Goal: Feedback & Contribution: Leave review/rating

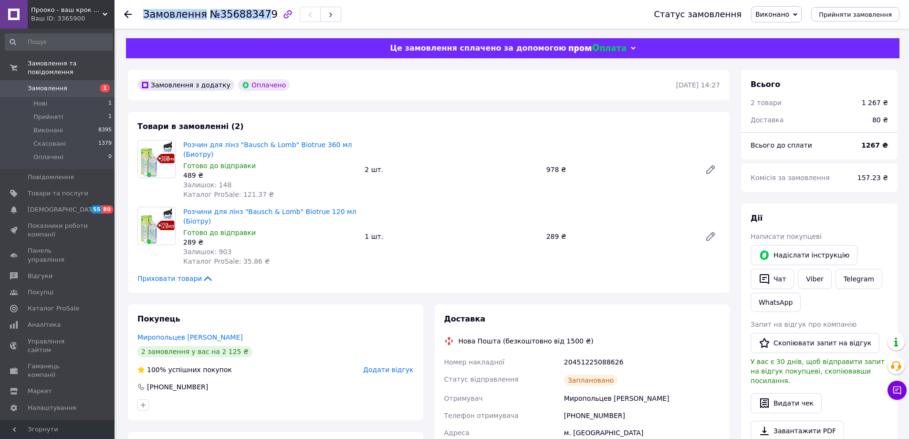
click at [257, 15] on div "Замовлення №356883479" at bounding box center [242, 14] width 198 height 16
click at [278, 15] on div at bounding box center [288, 14] width 20 height 20
drag, startPoint x: 261, startPoint y: 14, endPoint x: 212, endPoint y: 14, distance: 49.1
click at [212, 14] on span "№356883479" at bounding box center [244, 14] width 68 height 11
copy span "356883479"
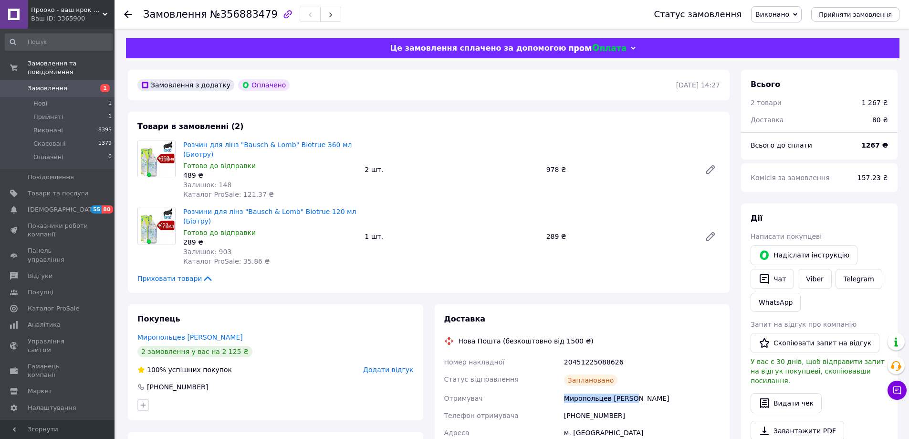
drag, startPoint x: 631, startPoint y: 396, endPoint x: 536, endPoint y: 398, distance: 95.0
click at [536, 398] on div "Номер накладної 20451225088626 Статус відправлення Заплановано Отримувач Миропо…" at bounding box center [582, 428] width 280 height 151
copy div "Отримувач Миропольцев Андрій"
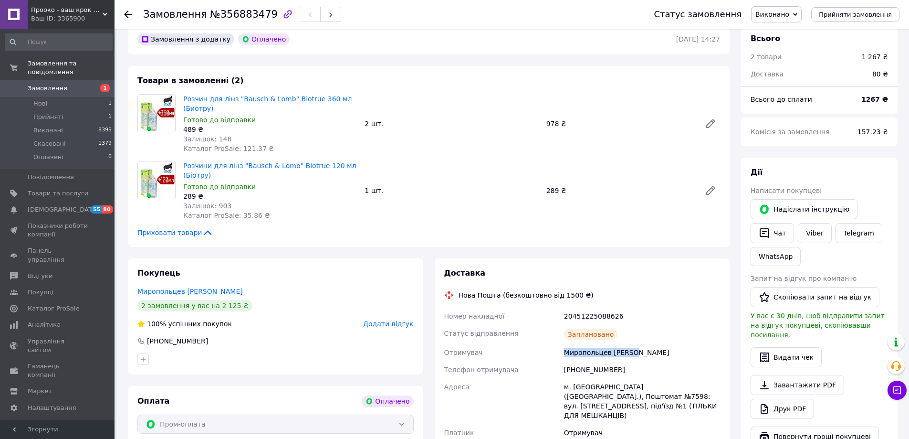
scroll to position [95, 0]
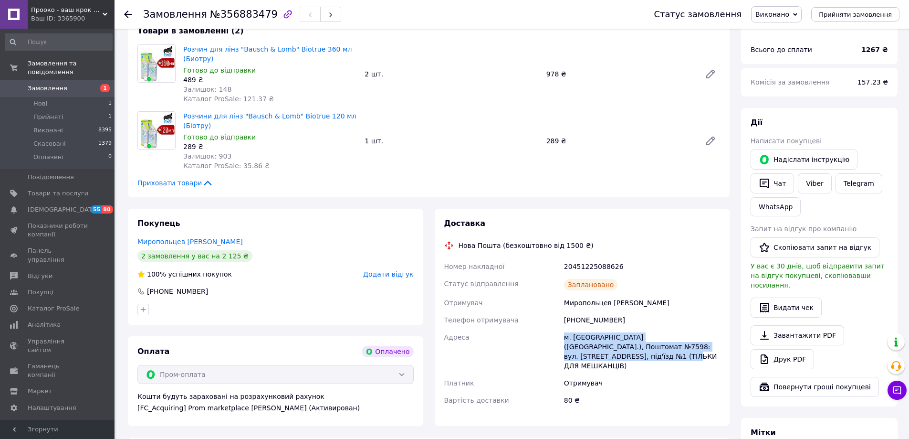
drag, startPoint x: 617, startPoint y: 357, endPoint x: 553, endPoint y: 345, distance: 65.1
click at [553, 345] on div "Номер накладної 20451225088626 Статус відправлення Заплановано Отримувач Миропо…" at bounding box center [582, 333] width 280 height 151
copy div "Адреса м. Київ (Київська обл.), Поштомат №7598: вул. Богданівська, 7б, під'їзд …"
drag, startPoint x: 614, startPoint y: 318, endPoint x: 570, endPoint y: 321, distance: 44.5
click at [570, 321] on div "[PHONE_NUMBER]" at bounding box center [642, 319] width 160 height 17
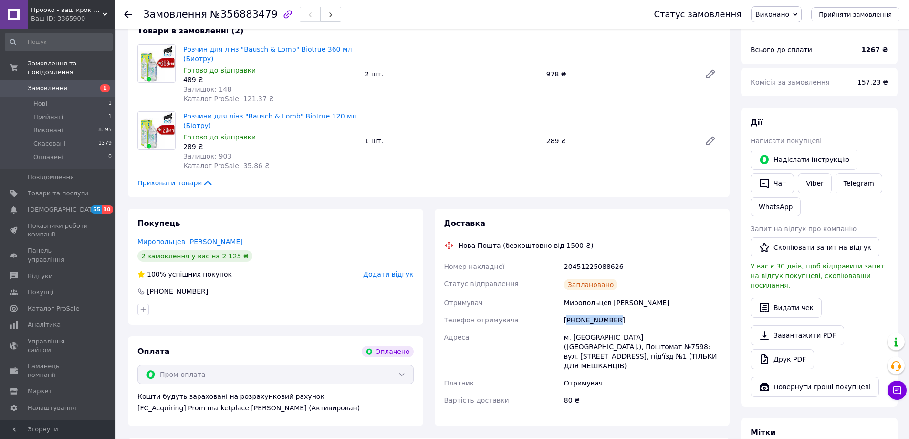
copy div "380953746621"
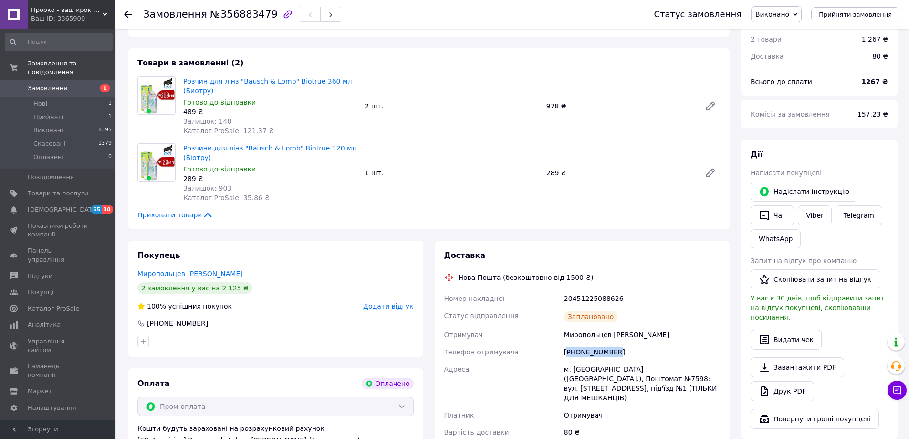
scroll to position [0, 0]
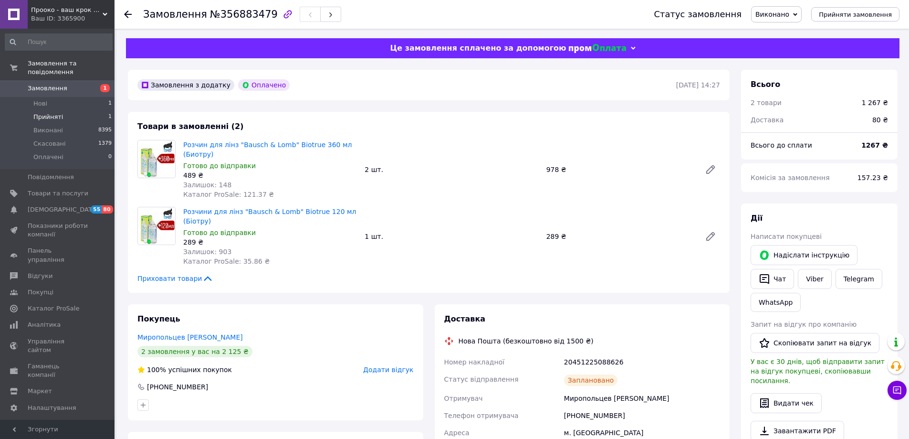
click at [50, 113] on span "Прийняті" at bounding box center [48, 117] width 30 height 9
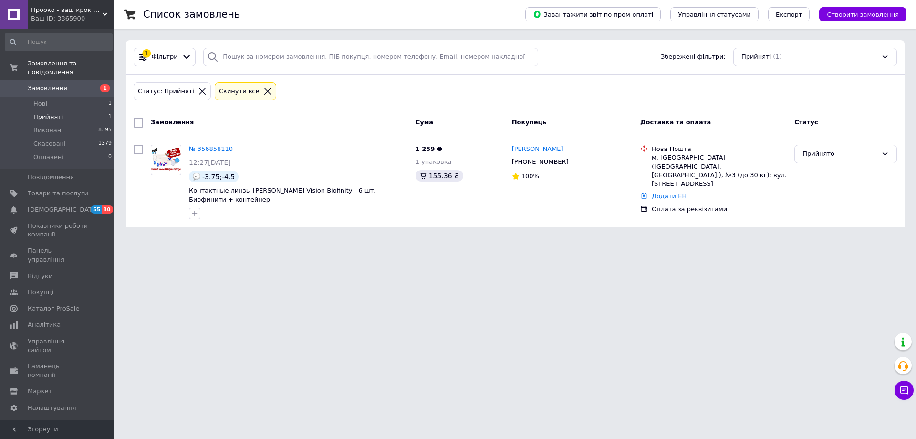
click at [47, 113] on span "Прийняті" at bounding box center [48, 117] width 30 height 9
click at [42, 99] on span "Нові" at bounding box center [40, 103] width 14 height 9
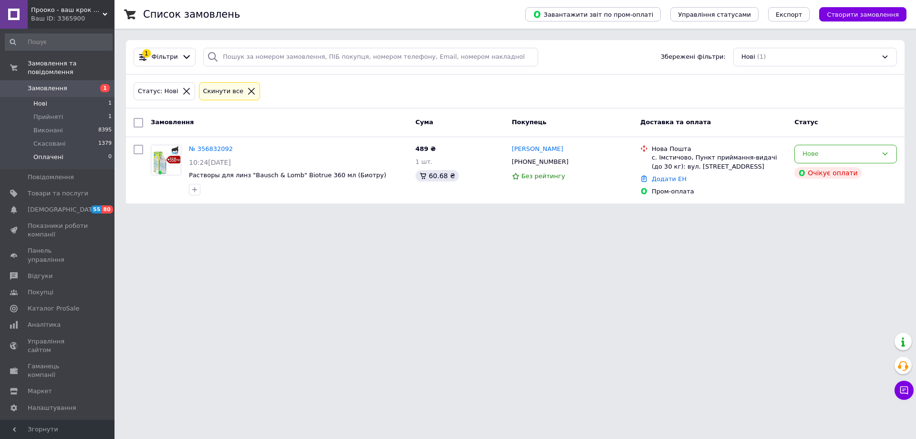
click at [52, 153] on span "Оплачені" at bounding box center [48, 157] width 30 height 9
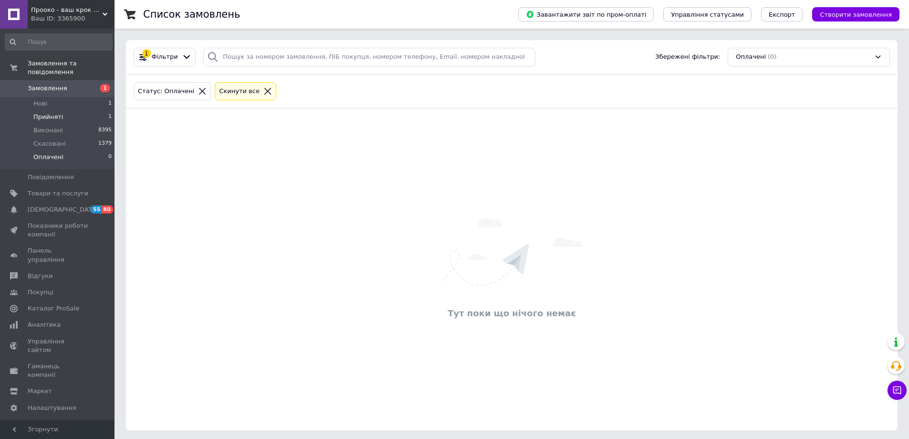
click at [54, 113] on span "Прийняті" at bounding box center [48, 117] width 30 height 9
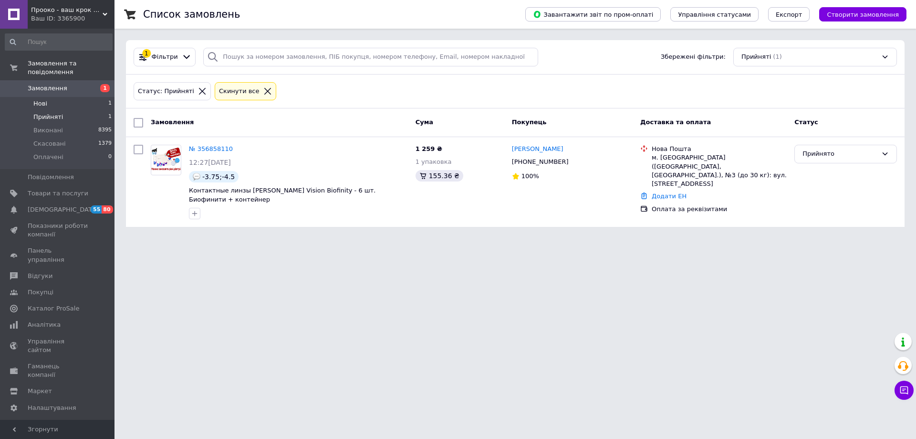
click at [42, 99] on span "Нові" at bounding box center [40, 103] width 14 height 9
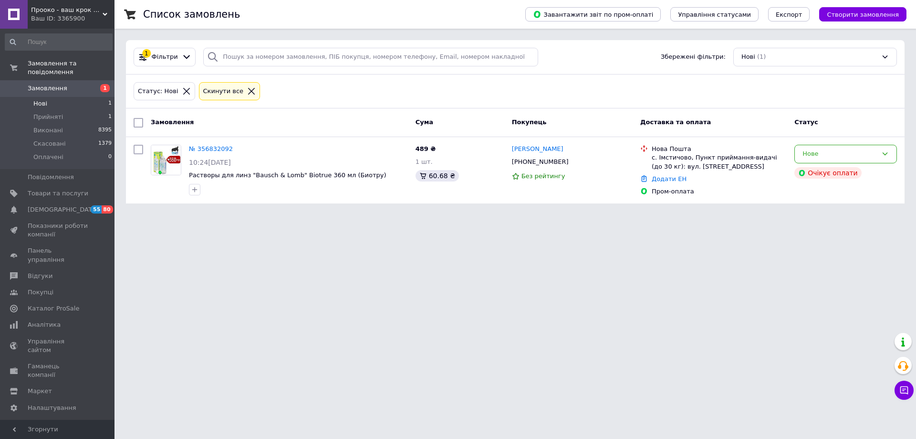
click at [333, 215] on html "Прооко - ваш крок на шляху до хорошого зору! Ваш ID: 3365900 Сайт Прооко - ваш …" at bounding box center [458, 107] width 916 height 215
click at [42, 99] on span "Нові" at bounding box center [40, 103] width 14 height 9
click at [45, 113] on span "Прийняті" at bounding box center [48, 117] width 30 height 9
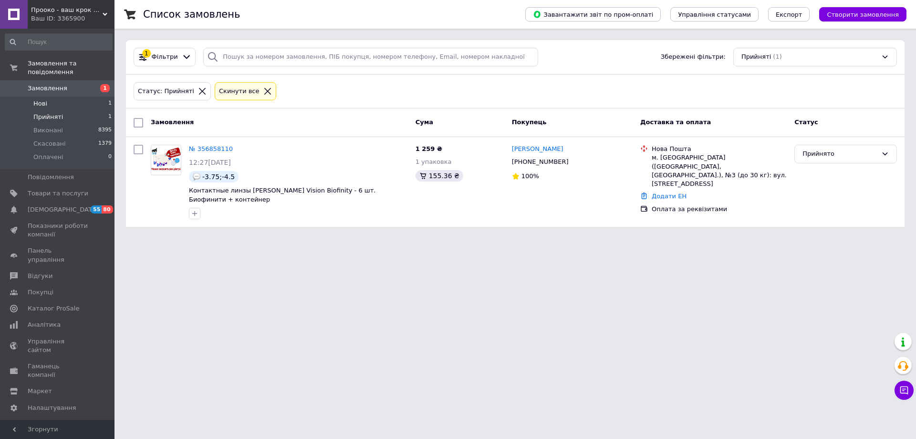
click at [42, 99] on span "Нові" at bounding box center [40, 103] width 14 height 9
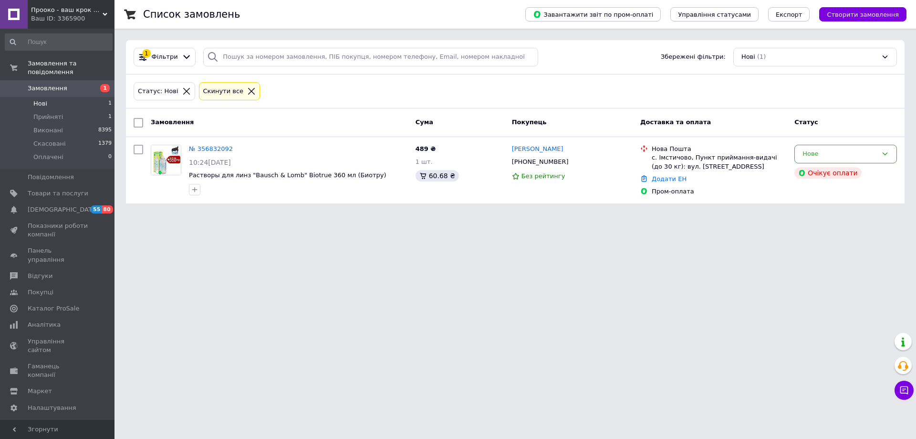
drag, startPoint x: 330, startPoint y: 251, endPoint x: 329, endPoint y: 239, distance: 12.5
click at [331, 215] on html "Прооко - ваш крок на шляху до хорошого зору! Ваш ID: 3365900 Сайт Прооко - ваш …" at bounding box center [458, 107] width 916 height 215
click at [44, 99] on span "Нові" at bounding box center [40, 103] width 14 height 9
click at [51, 113] on span "Прийняті" at bounding box center [48, 117] width 30 height 9
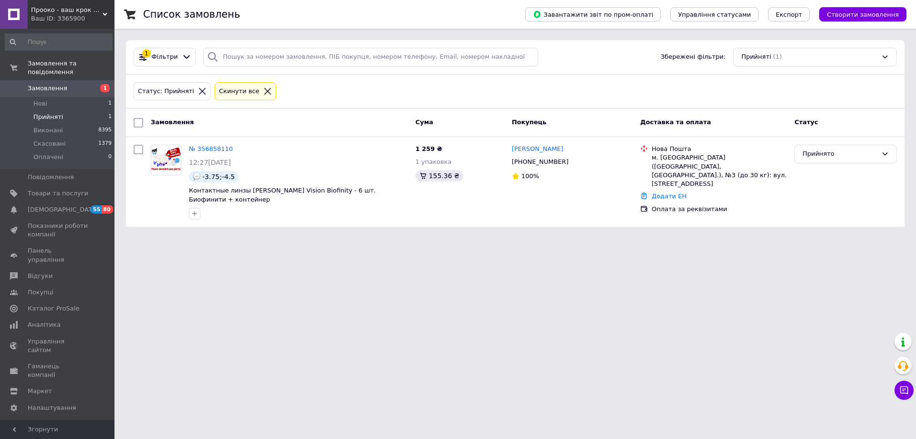
click at [406, 238] on html "Прооко - ваш крок на шляху до хорошого зору! Ваш ID: 3365900 Сайт Прооко - ваш …" at bounding box center [458, 119] width 916 height 238
click at [251, 238] on html "Прооко - ваш крок на шляху до хорошого зору! Ваш ID: 3365900 Сайт Прооко - ваш …" at bounding box center [458, 119] width 916 height 238
click at [44, 153] on span "Оплачені" at bounding box center [48, 157] width 30 height 9
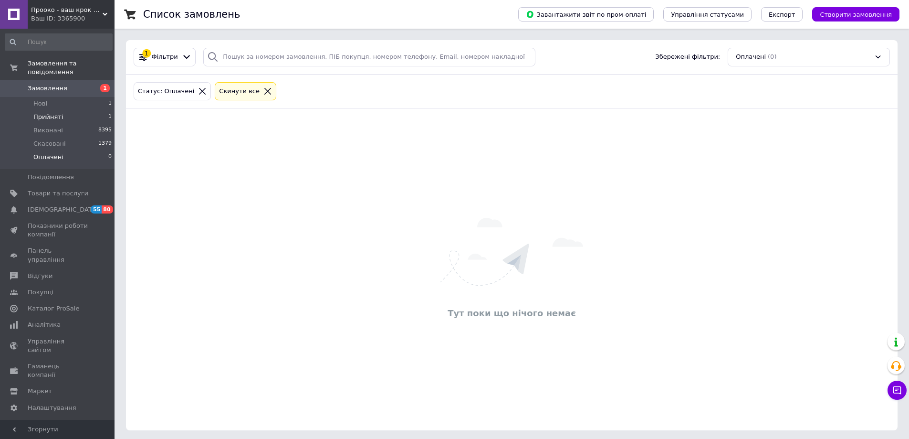
click at [44, 113] on span "Прийняті" at bounding box center [48, 117] width 30 height 9
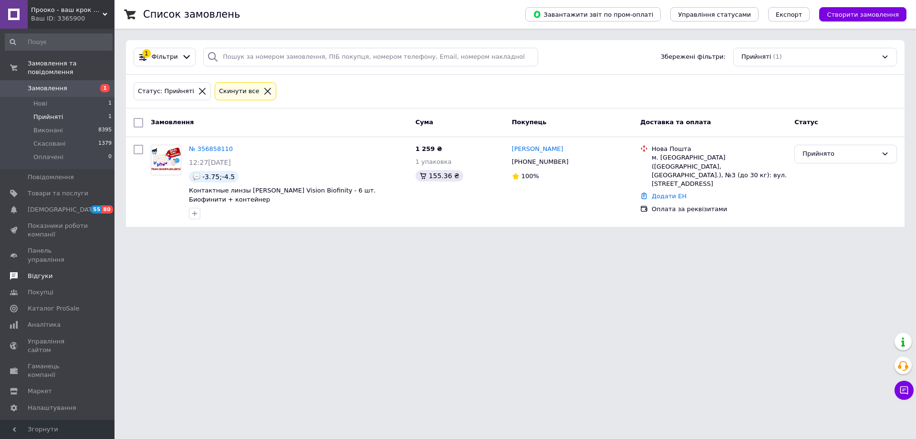
click at [36, 271] on span "Відгуки" at bounding box center [40, 275] width 25 height 9
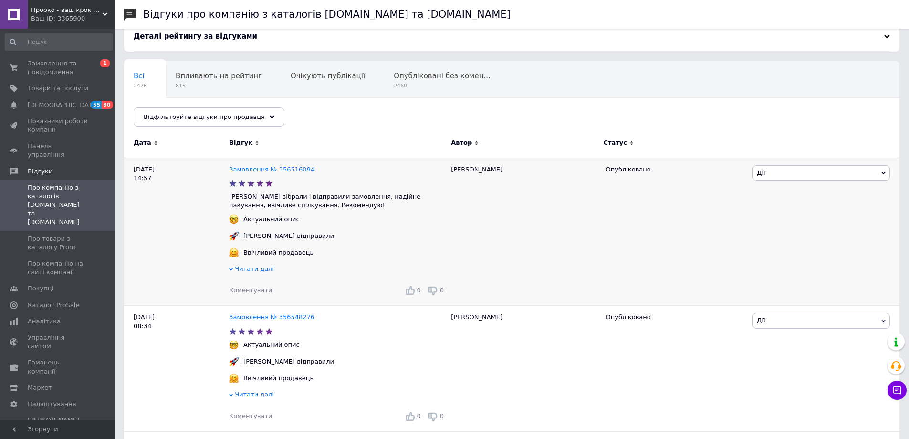
scroll to position [95, 0]
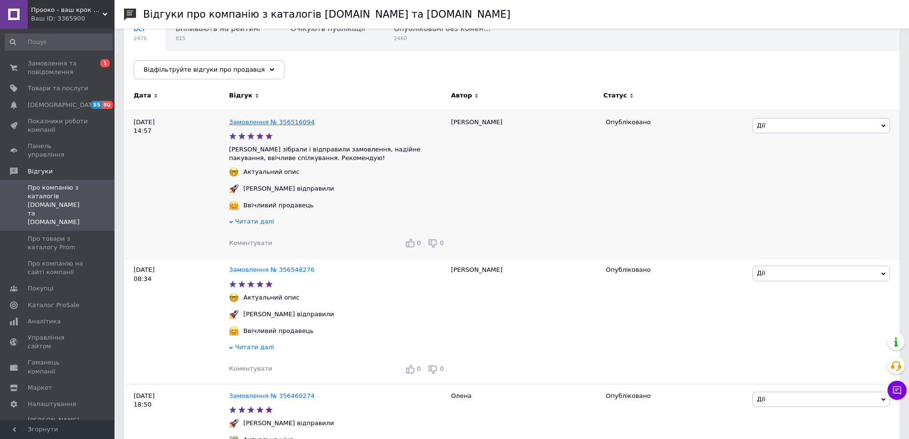
click at [272, 122] on link "Замовлення № 356516094" at bounding box center [271, 121] width 85 height 7
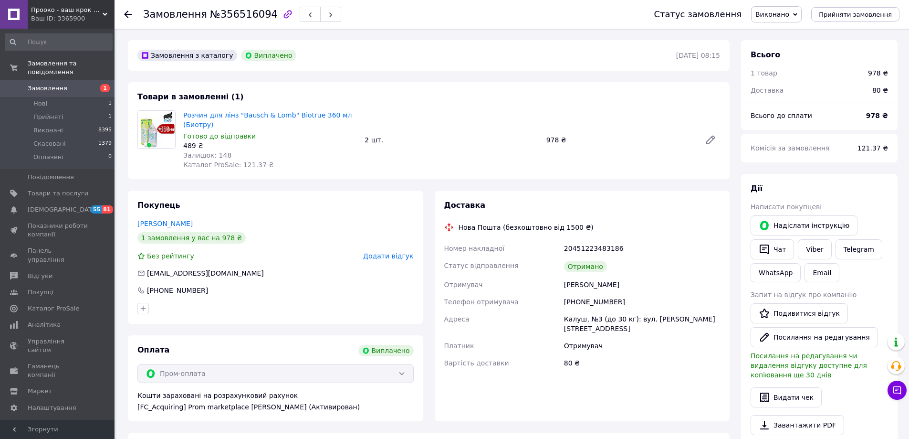
click at [388, 258] on span "Додати відгук" at bounding box center [388, 256] width 50 height 8
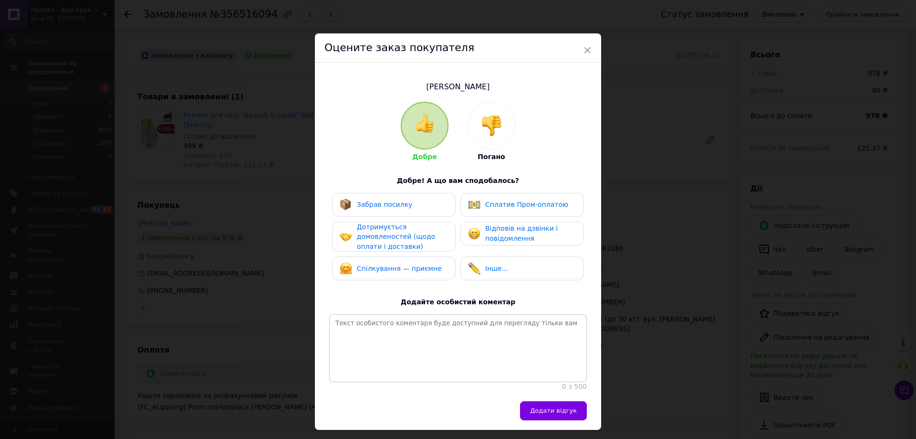
click at [421, 206] on div "Забрав посилку" at bounding box center [394, 204] width 108 height 12
click at [493, 209] on div "Сплатив Пром-оплатою" at bounding box center [518, 204] width 100 height 12
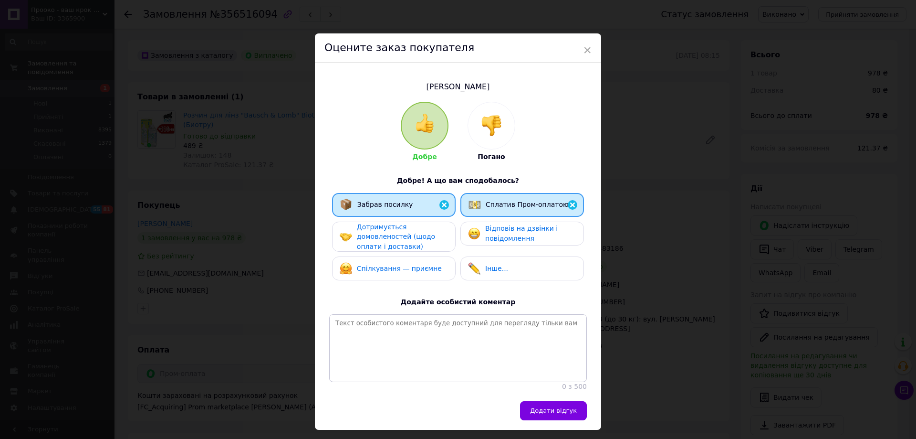
drag, startPoint x: 429, startPoint y: 234, endPoint x: 499, endPoint y: 241, distance: 70.0
click at [434, 234] on div "Дотримується домовленостей (щодо оплати і доставки)" at bounding box center [402, 237] width 91 height 30
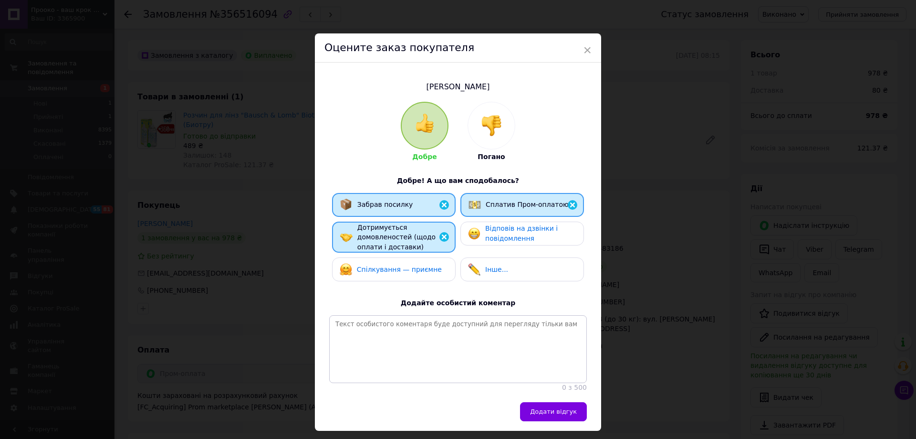
click at [501, 239] on span "Відповів на дзвінки і повідомлення" at bounding box center [521, 233] width 73 height 18
drag, startPoint x: 413, startPoint y: 270, endPoint x: 601, endPoint y: 294, distance: 189.6
click at [416, 270] on span "Спілкування — приємне" at bounding box center [399, 269] width 85 height 8
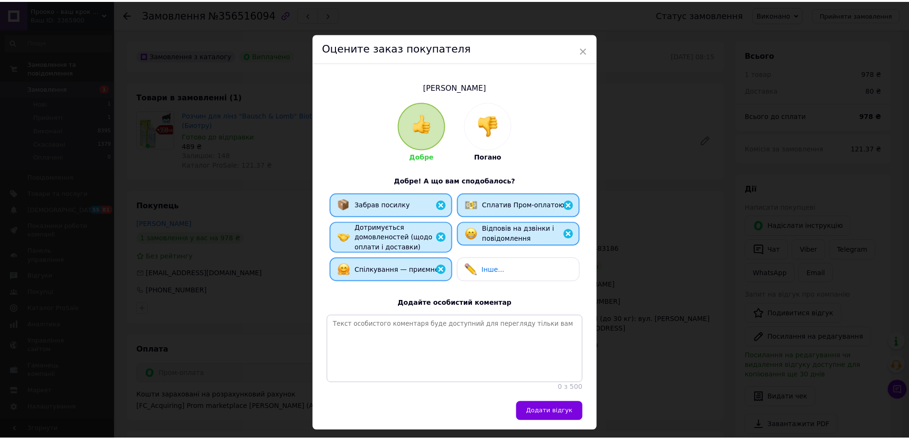
scroll to position [31, 0]
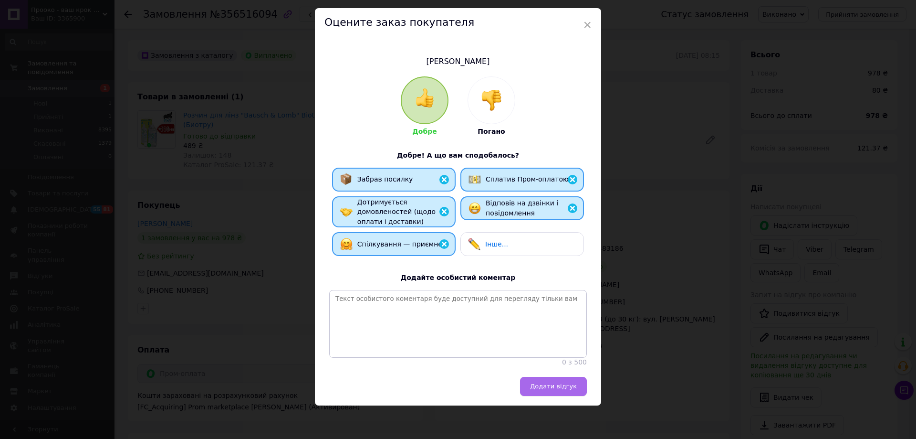
click at [550, 384] on span "Додати відгук" at bounding box center [553, 385] width 47 height 7
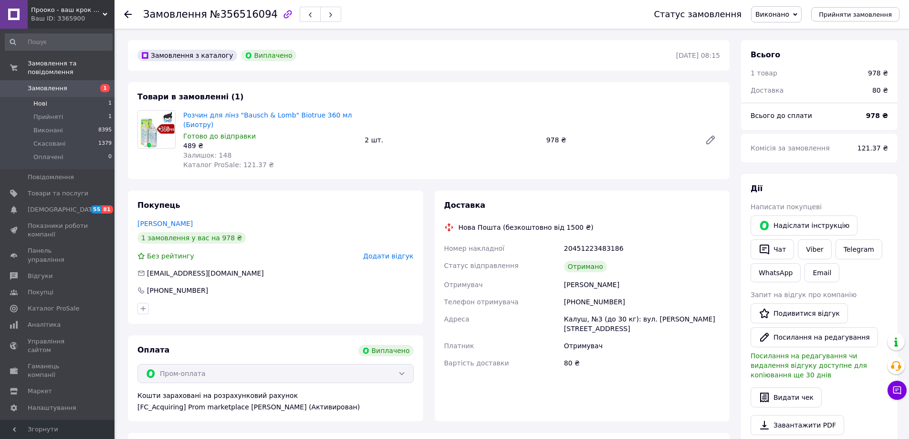
click at [41, 99] on span "Нові" at bounding box center [40, 103] width 14 height 9
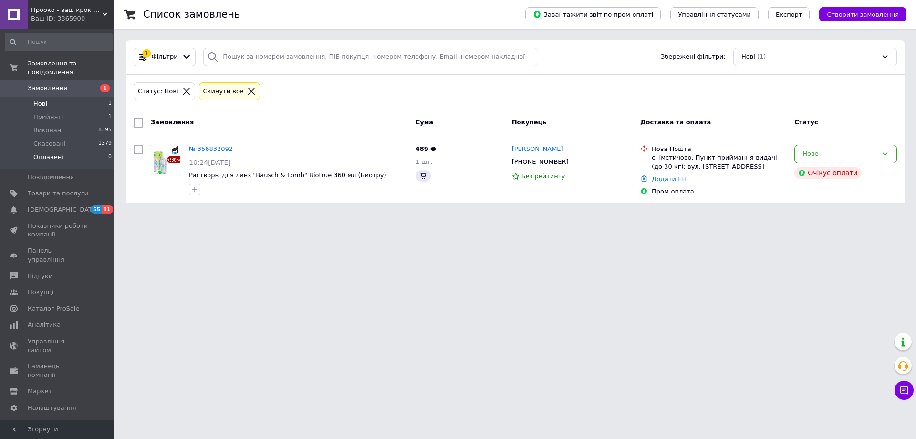
click at [46, 153] on span "Оплачені" at bounding box center [48, 157] width 30 height 9
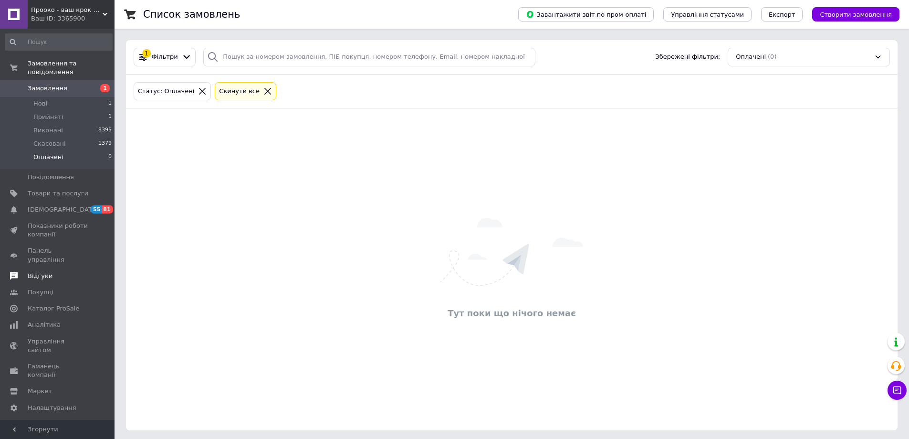
click at [45, 271] on span "Відгуки" at bounding box center [40, 275] width 25 height 9
